Goal: Information Seeking & Learning: Learn about a topic

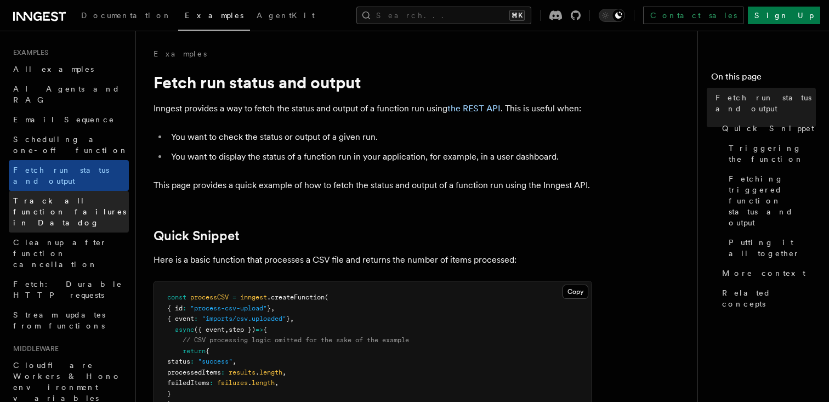
click at [74, 191] on link "Track all function failures in Datadog" at bounding box center [69, 212] width 120 height 42
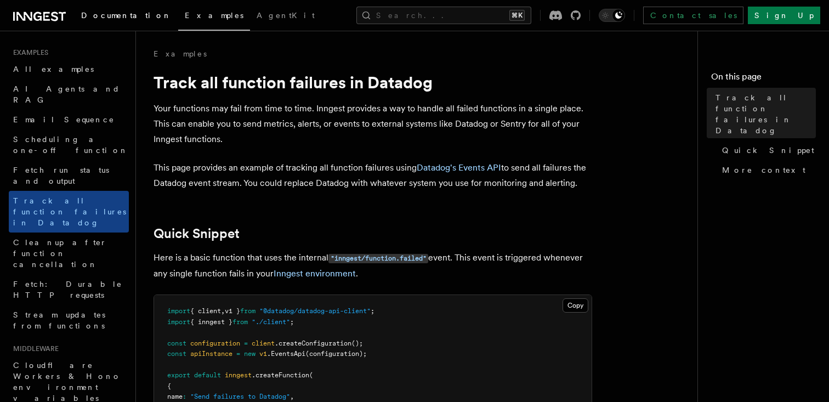
click at [107, 17] on span "Documentation" at bounding box center [126, 15] width 90 height 9
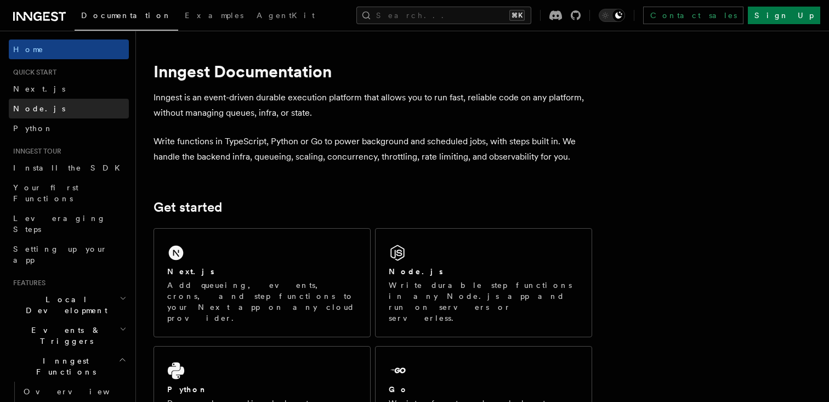
click at [64, 113] on link "Node.js" at bounding box center [69, 109] width 120 height 20
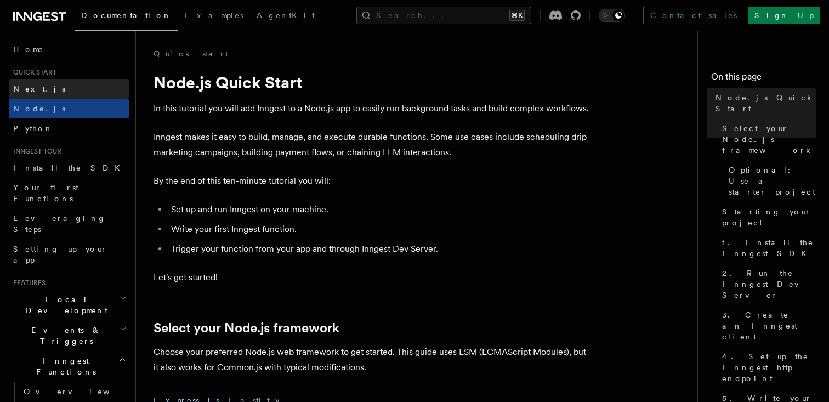
click at [63, 87] on link "Next.js" at bounding box center [69, 89] width 120 height 20
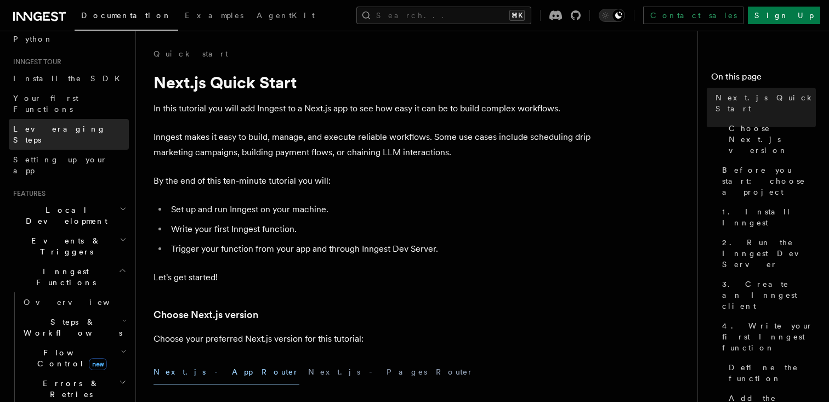
scroll to position [143, 0]
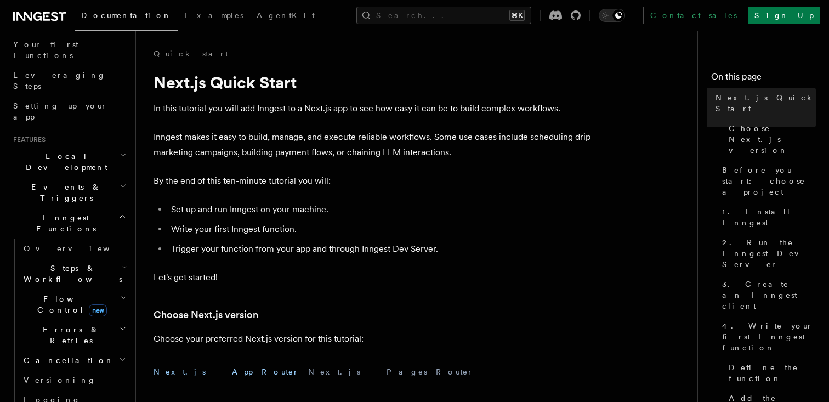
click at [54, 289] on h2 "Flow Control new" at bounding box center [74, 304] width 110 height 31
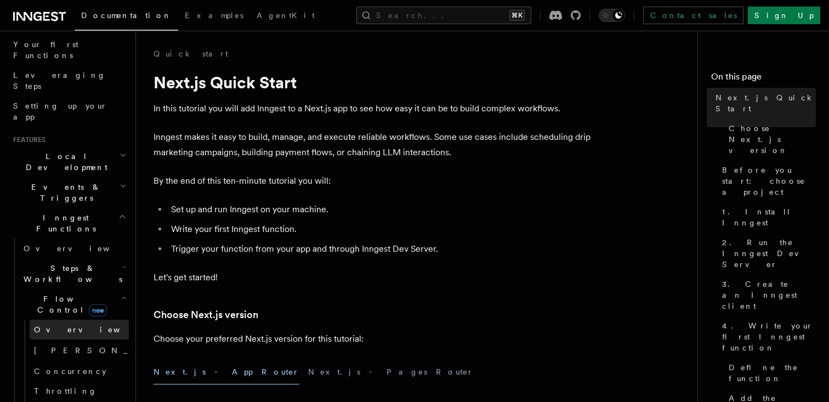
click at [65, 325] on span "Overview" at bounding box center [90, 329] width 113 height 9
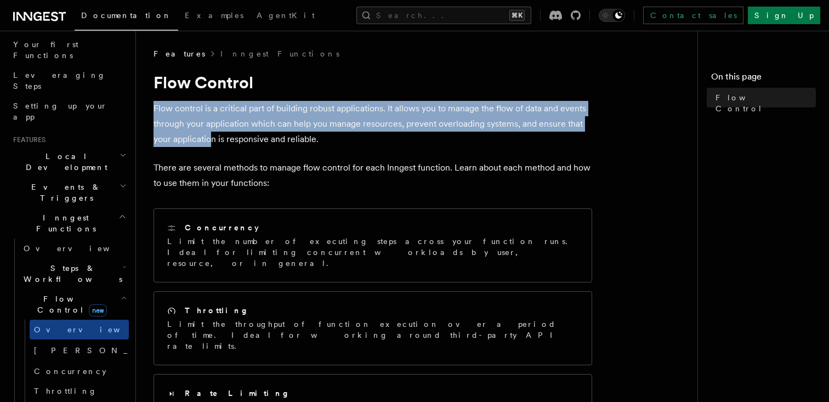
drag, startPoint x: 211, startPoint y: 137, endPoint x: 144, endPoint y: 102, distance: 75.5
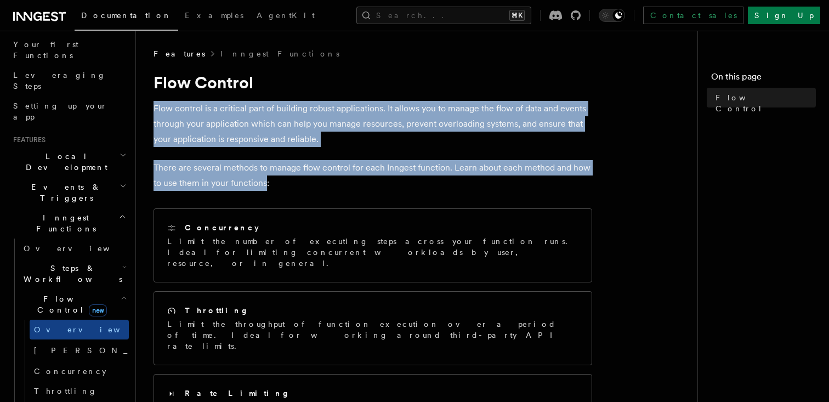
drag, startPoint x: 144, startPoint y: 102, endPoint x: 248, endPoint y: 183, distance: 132.0
click at [248, 183] on p "There are several methods to manage flow control for each Inngest function. Lea…" at bounding box center [373, 175] width 439 height 31
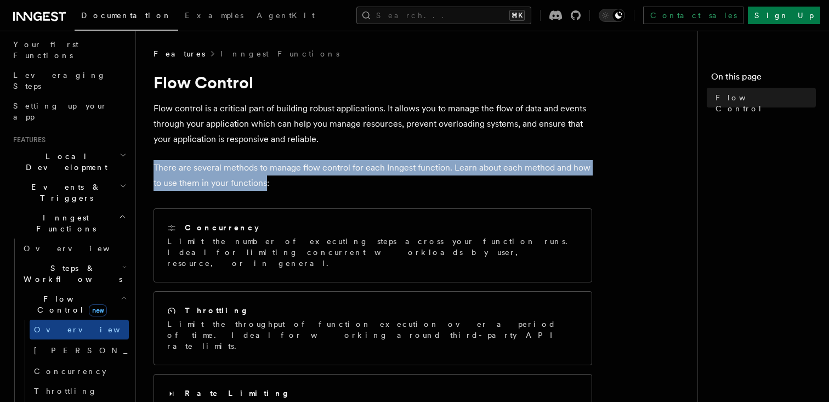
drag, startPoint x: 248, startPoint y: 183, endPoint x: 245, endPoint y: 149, distance: 34.6
drag, startPoint x: 245, startPoint y: 149, endPoint x: 281, endPoint y: 192, distance: 56.1
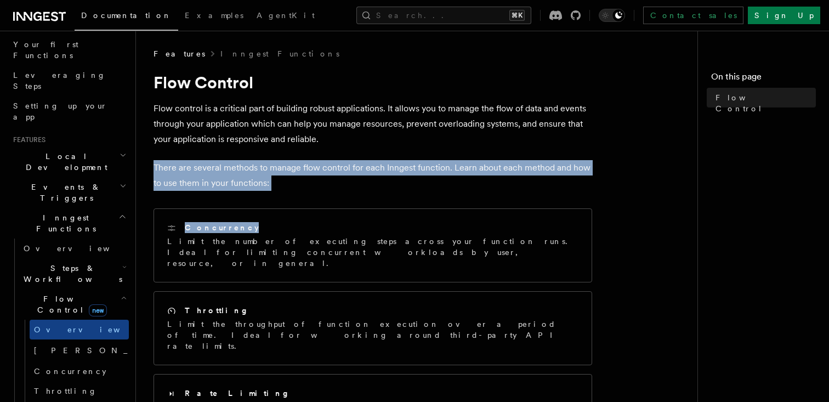
drag, startPoint x: 281, startPoint y: 192, endPoint x: 263, endPoint y: 154, distance: 41.9
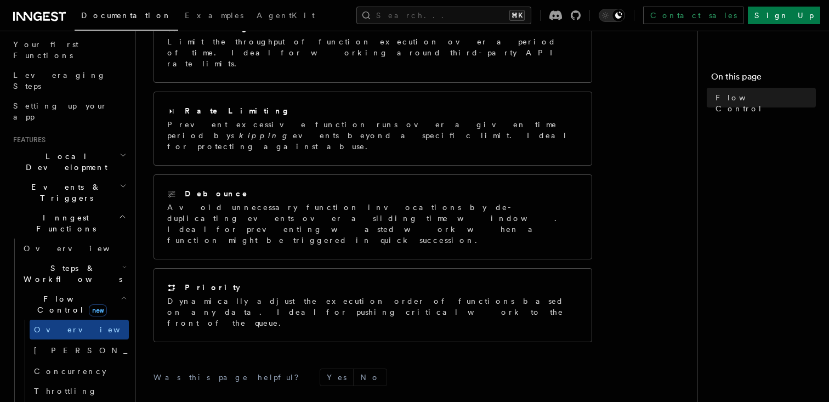
scroll to position [306, 0]
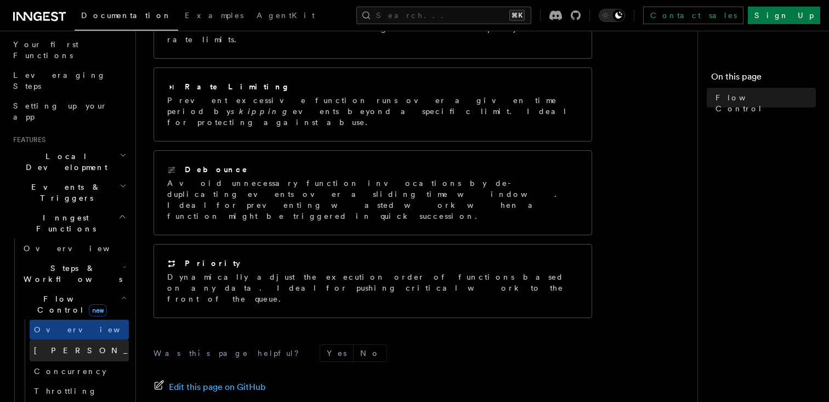
click at [47, 346] on span "Singleton" at bounding box center [114, 350] width 161 height 9
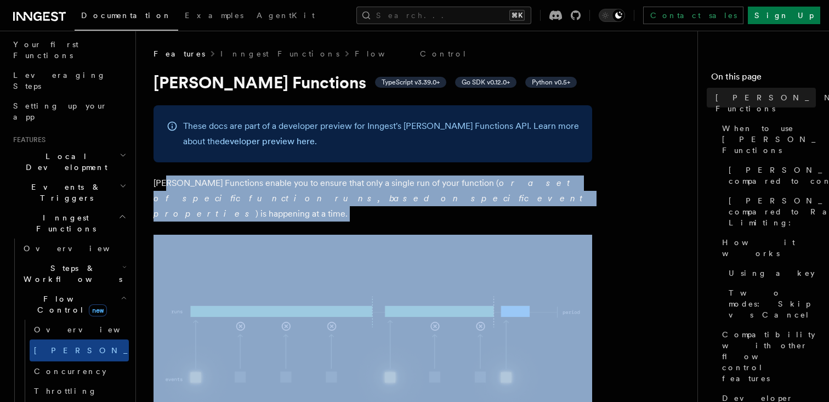
drag, startPoint x: 195, startPoint y: 214, endPoint x: 167, endPoint y: 185, distance: 39.9
click at [167, 185] on p "Singleton Functions enable you to ensure that only a single run of your functio…" at bounding box center [373, 198] width 439 height 46
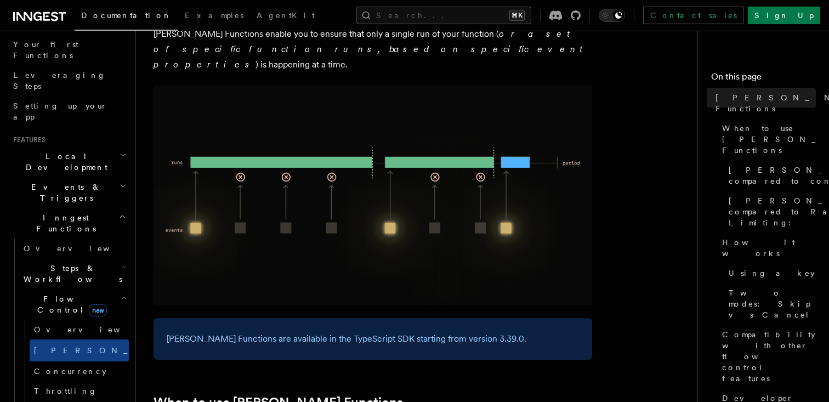
scroll to position [174, 0]
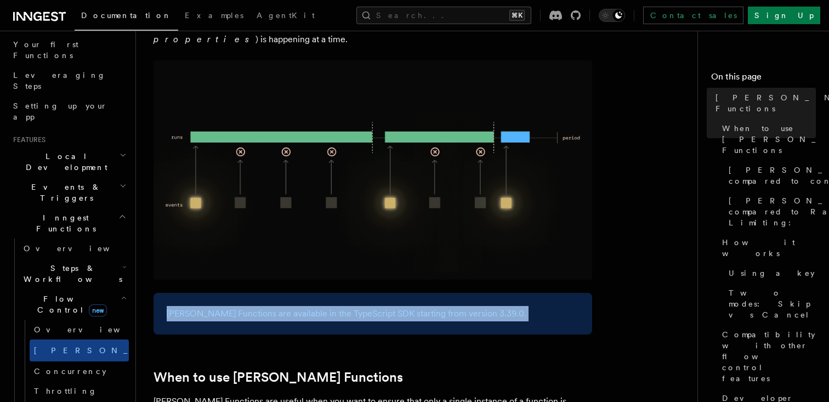
drag, startPoint x: 208, startPoint y: 274, endPoint x: 251, endPoint y: 334, distance: 74.3
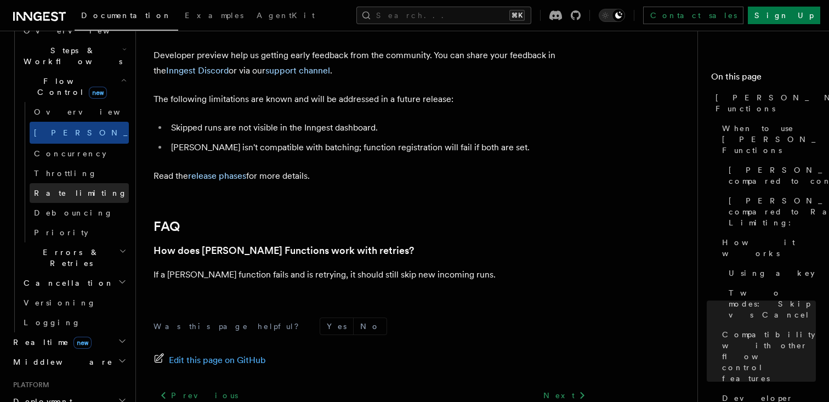
scroll to position [371, 0]
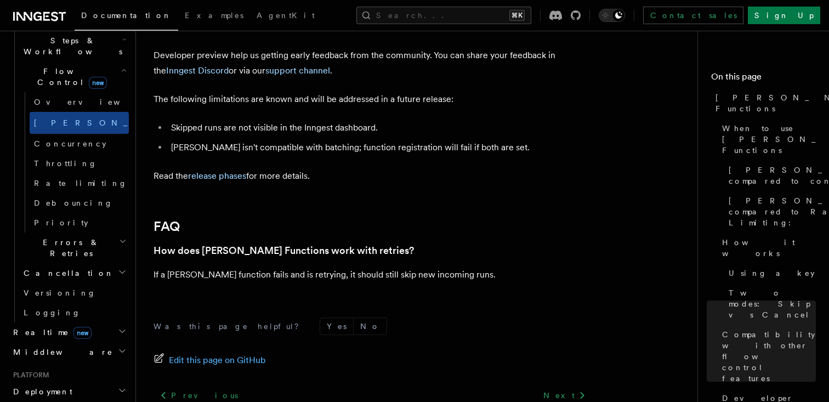
click at [88, 322] on h2 "Realtime new" at bounding box center [69, 332] width 120 height 20
click at [84, 342] on link "Overview" at bounding box center [74, 352] width 110 height 20
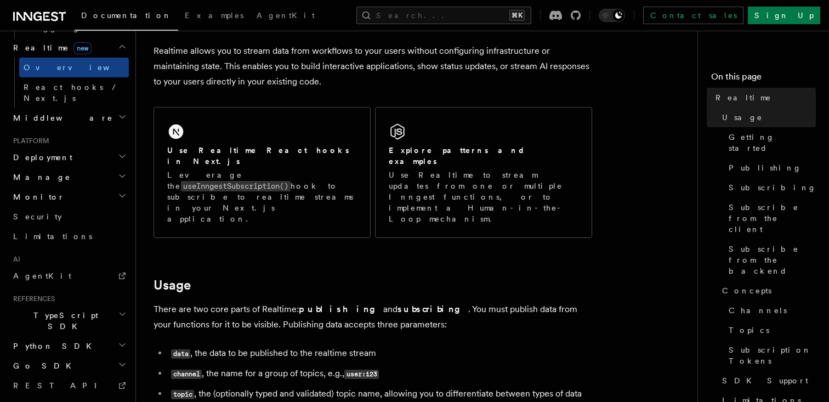
scroll to position [246, 0]
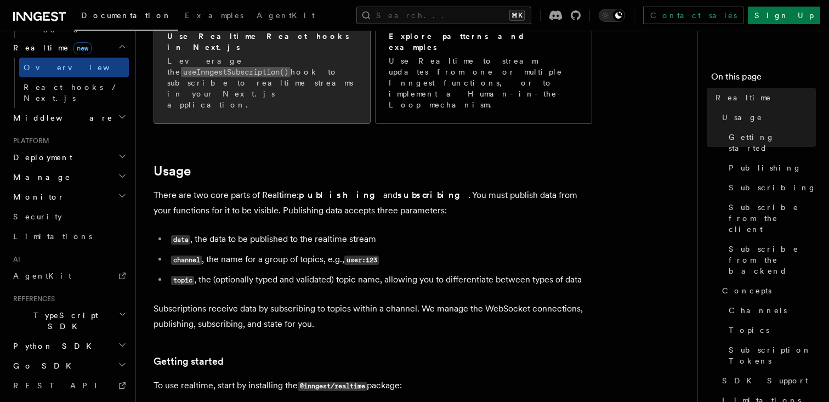
click at [206, 72] on p "Leverage the useInngestSubscription() hook to subscribe to realtime streams in …" at bounding box center [262, 82] width 190 height 55
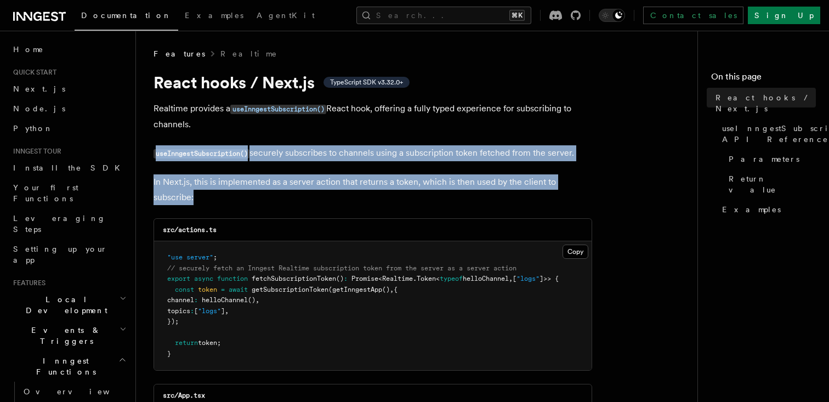
drag, startPoint x: 276, startPoint y: 144, endPoint x: 311, endPoint y: 194, distance: 61.4
click at [311, 194] on p "In Next.js, this is implemented as a server action that returns a token, which …" at bounding box center [373, 189] width 439 height 31
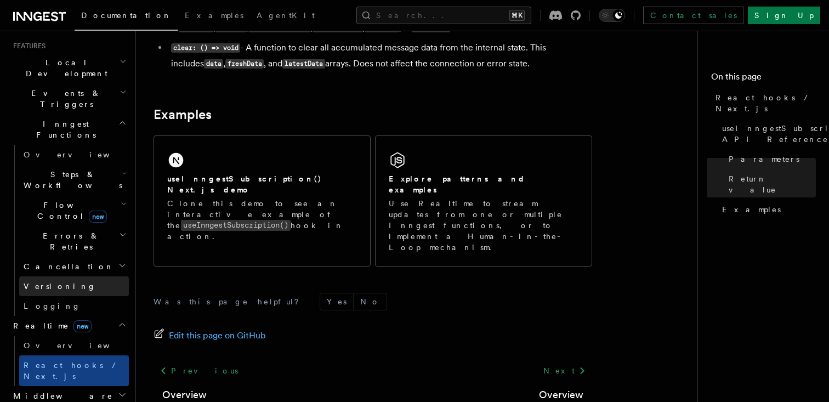
scroll to position [271, 0]
